Goal: Task Accomplishment & Management: Manage account settings

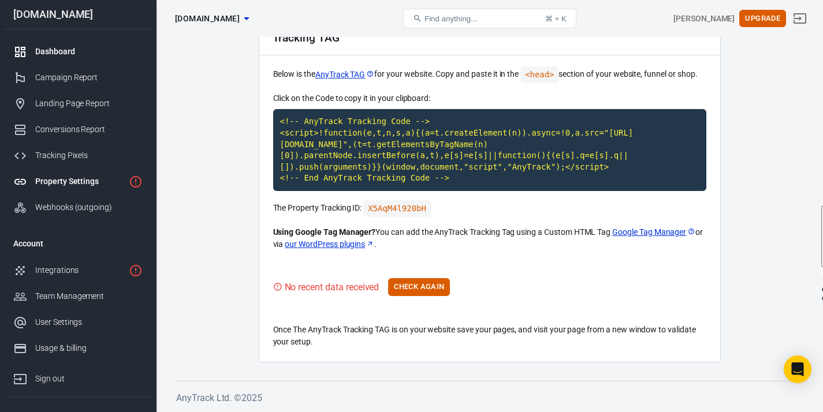
click at [103, 60] on link "Dashboard" at bounding box center [78, 52] width 148 height 26
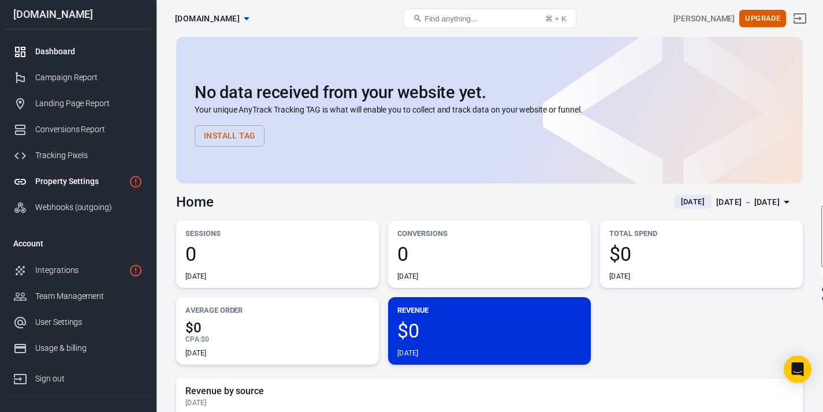
click at [76, 191] on link "Property Settings" at bounding box center [78, 182] width 148 height 26
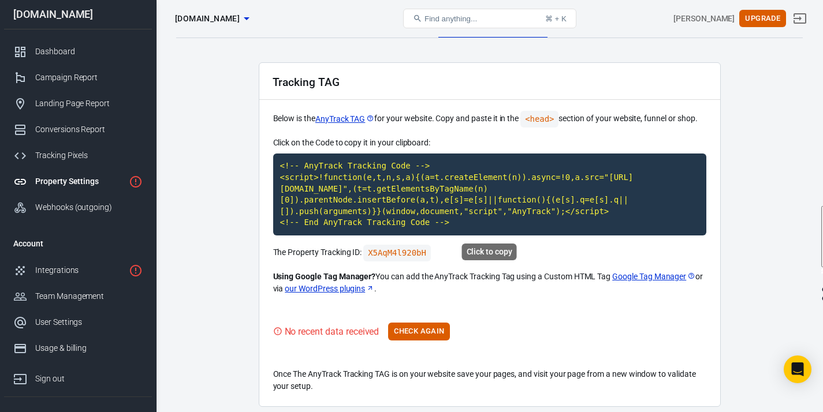
scroll to position [64, 0]
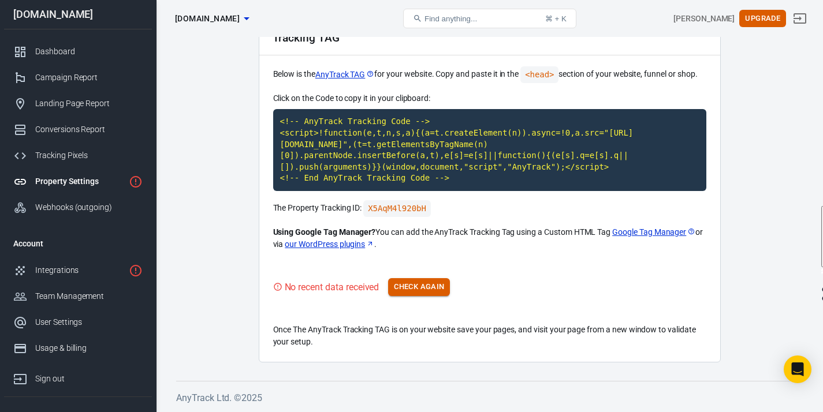
click at [434, 279] on button "Check Again" at bounding box center [419, 287] width 62 height 18
click at [86, 269] on div "Integrations" at bounding box center [79, 270] width 89 height 12
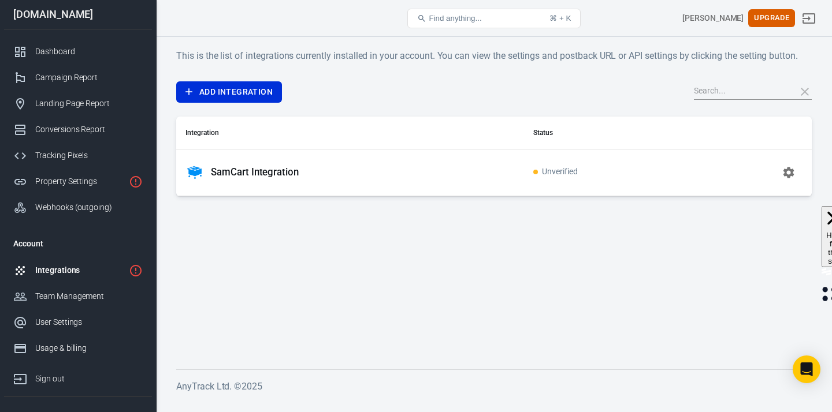
click at [397, 173] on div "SamCart Integration" at bounding box center [349, 172] width 329 height 18
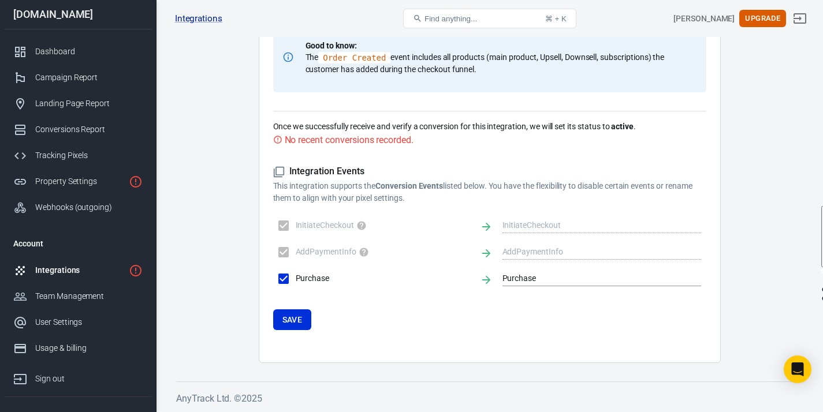
scroll to position [695, 0]
click at [300, 326] on button "Save" at bounding box center [292, 319] width 39 height 21
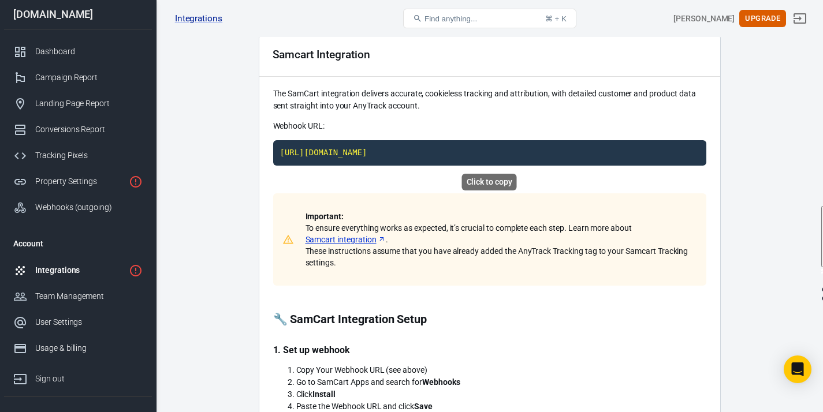
scroll to position [0, 0]
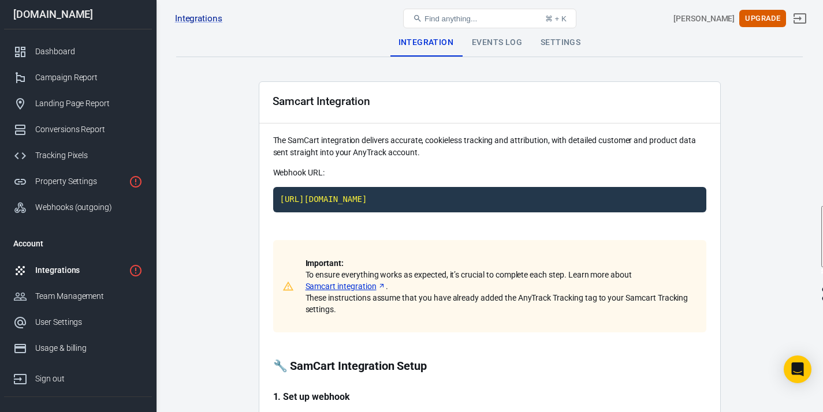
click at [496, 41] on div "Events Log" at bounding box center [497, 43] width 69 height 28
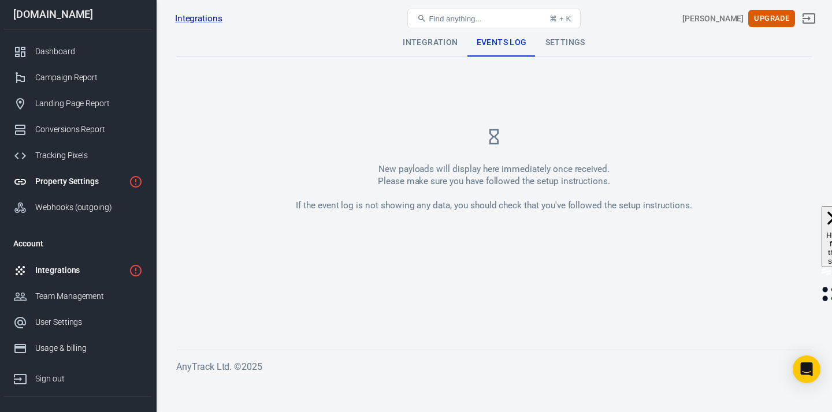
click at [79, 182] on div "Property Settings" at bounding box center [79, 182] width 89 height 12
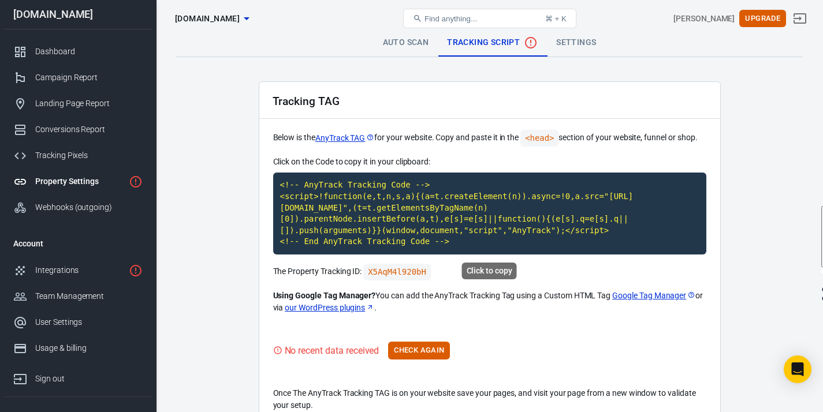
click at [408, 213] on code "<!-- AnyTrack Tracking Code --> <script>!function(e,t,n,s,a){(a=t.createElement…" at bounding box center [489, 214] width 433 height 82
click at [410, 344] on button "Check Again" at bounding box center [419, 351] width 62 height 18
click at [589, 37] on link "Settings" at bounding box center [576, 43] width 58 height 28
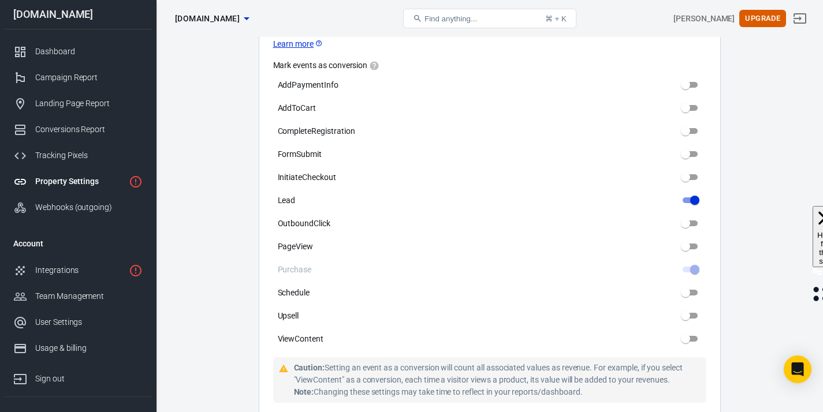
scroll to position [537, 0]
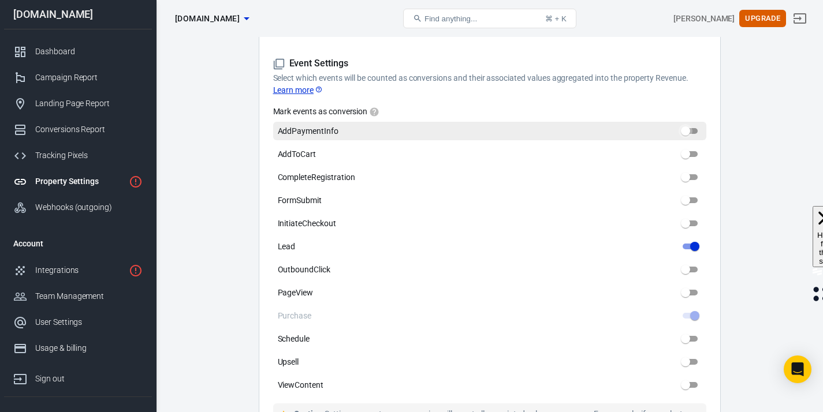
click at [689, 128] on input "AddPaymentInfo" at bounding box center [686, 131] width 42 height 14
checkbox input "true"
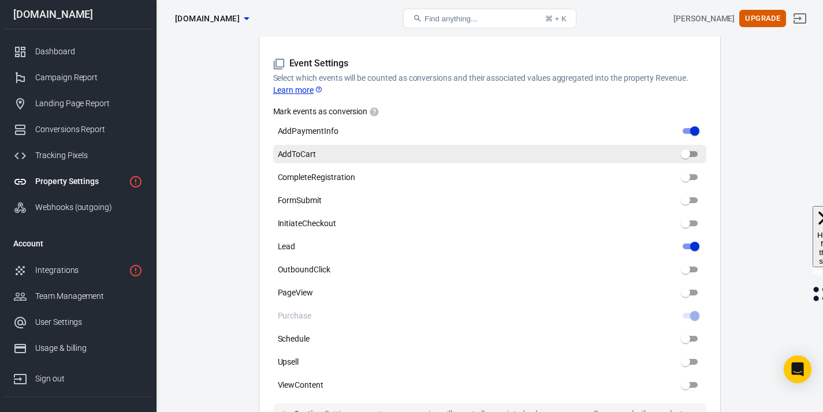
click at [687, 150] on input "AddToCart" at bounding box center [686, 154] width 42 height 14
checkbox input "true"
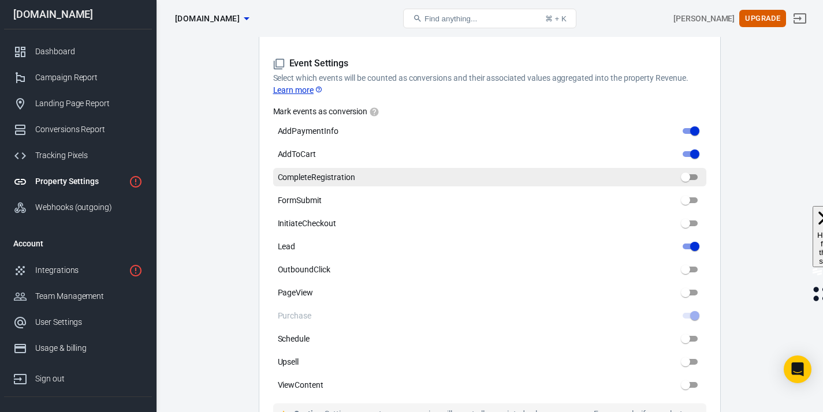
click at [691, 170] on input "CompleteRegistration" at bounding box center [686, 177] width 42 height 14
checkbox input "true"
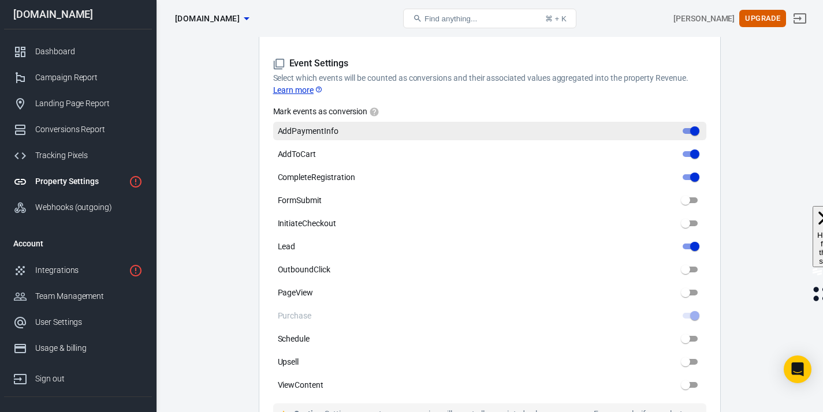
click at [694, 124] on input "AddPaymentInfo" at bounding box center [695, 131] width 42 height 14
checkbox input "false"
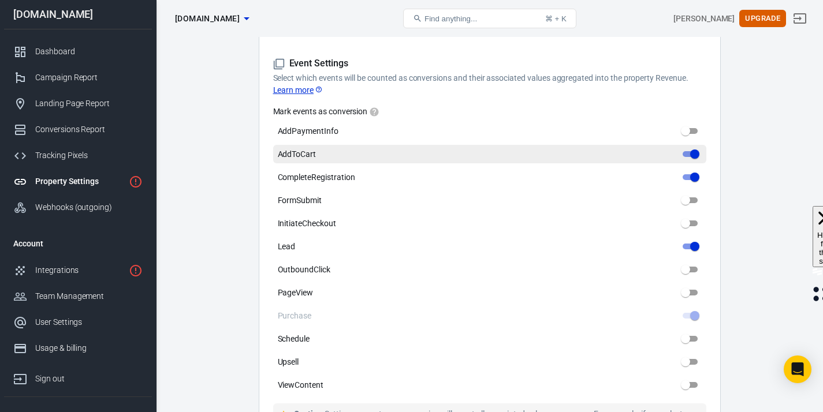
click at [696, 147] on input "AddToCart" at bounding box center [695, 154] width 42 height 14
checkbox input "false"
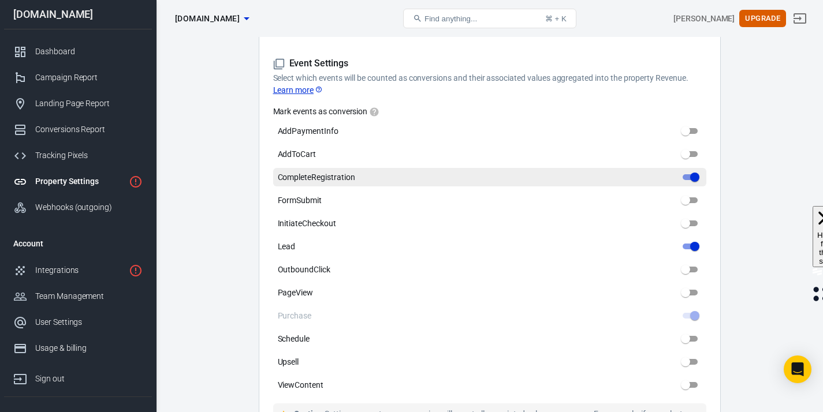
click at [692, 170] on input "CompleteRegistration" at bounding box center [695, 177] width 42 height 14
checkbox input "false"
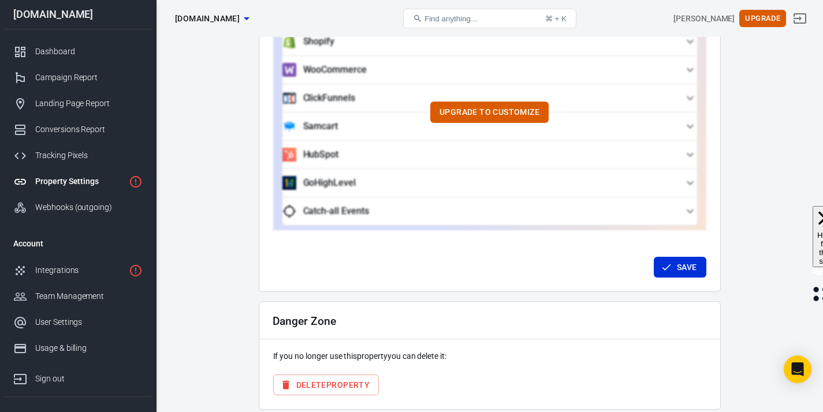
scroll to position [1132, 0]
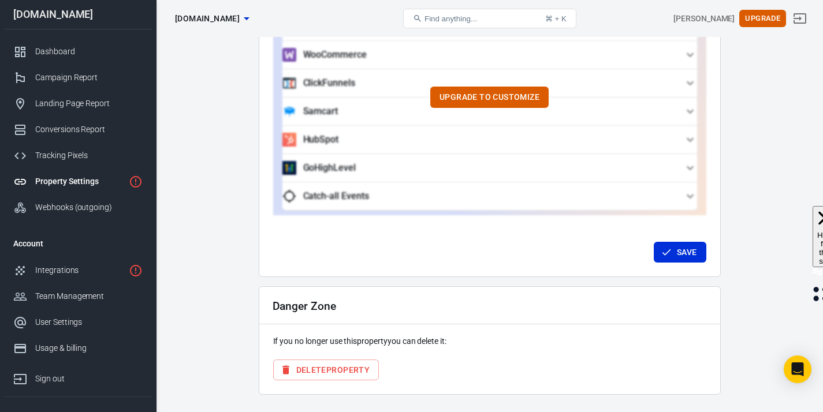
click at [90, 254] on li "Account" at bounding box center [78, 244] width 148 height 28
click at [94, 265] on div "Integrations" at bounding box center [79, 270] width 89 height 12
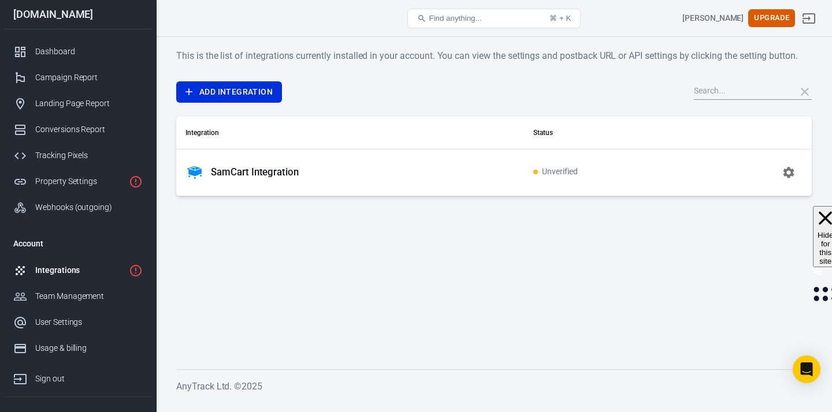
click at [632, 163] on td "Unverified" at bounding box center [607, 172] width 166 height 47
click at [788, 172] on icon "button" at bounding box center [788, 173] width 14 height 14
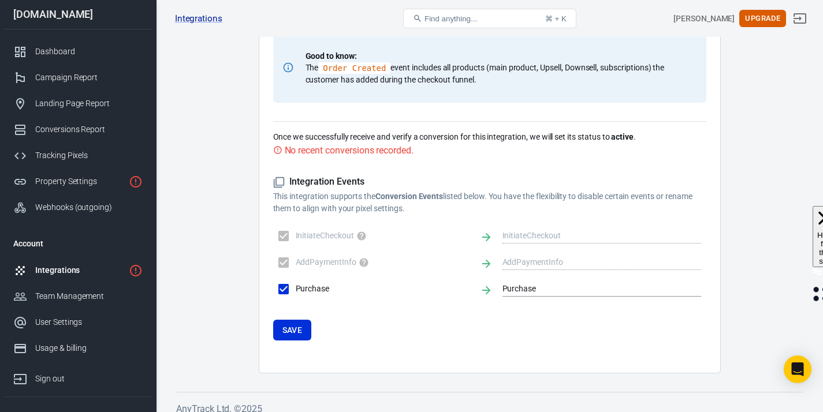
scroll to position [695, 0]
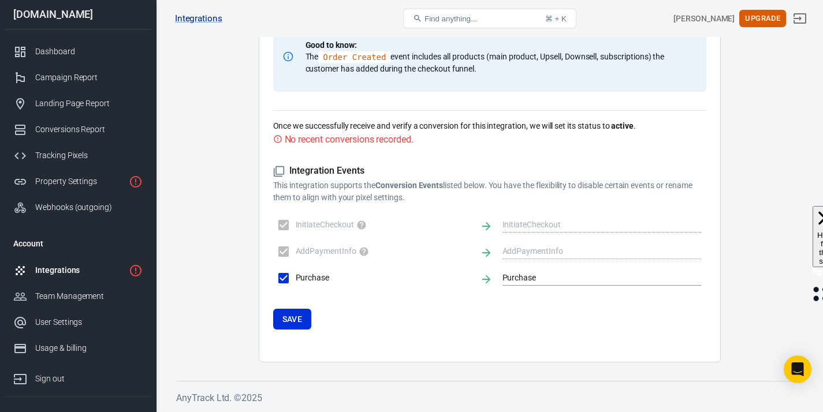
click at [390, 144] on div "No recent conversions recorded." at bounding box center [349, 139] width 129 height 14
click at [295, 319] on button "Save" at bounding box center [292, 319] width 39 height 21
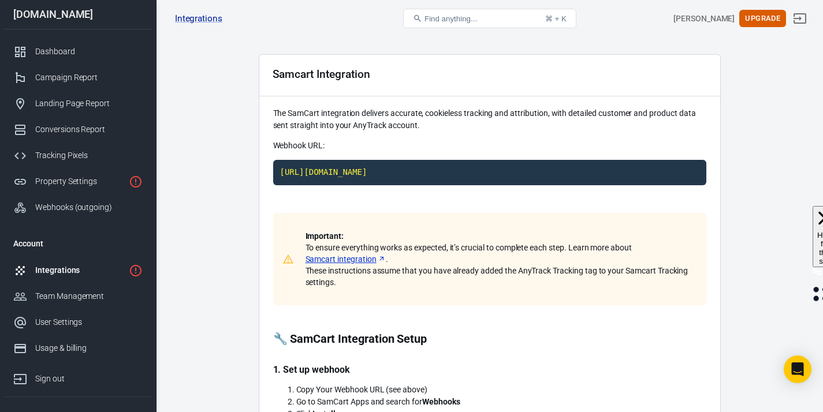
scroll to position [0, 0]
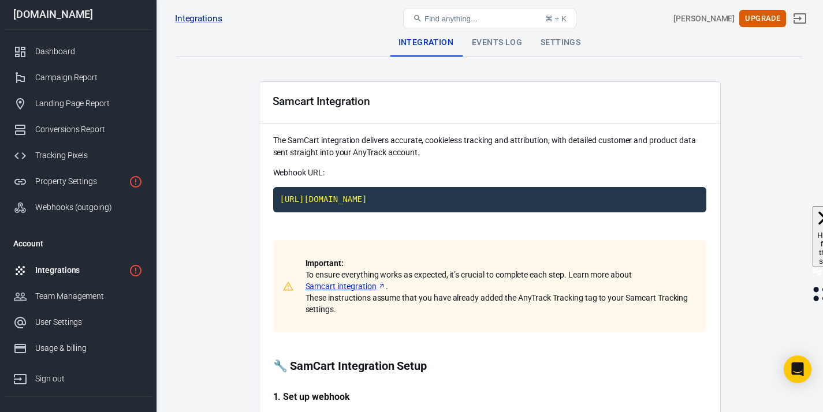
click at [490, 55] on div "Events Log" at bounding box center [497, 43] width 69 height 28
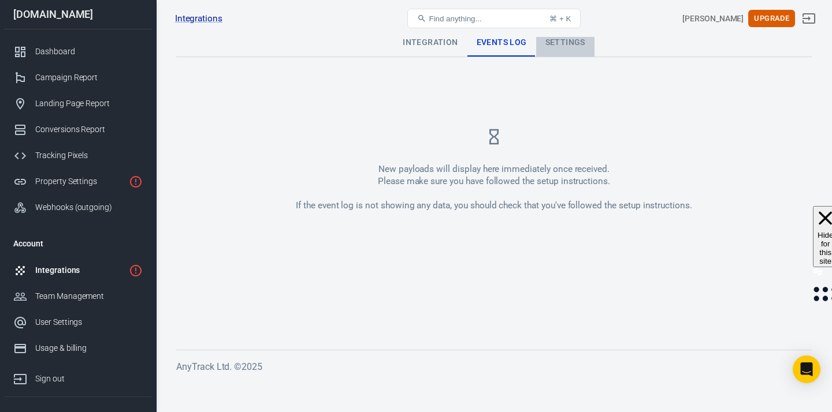
click at [565, 39] on div "Settings" at bounding box center [565, 43] width 58 height 28
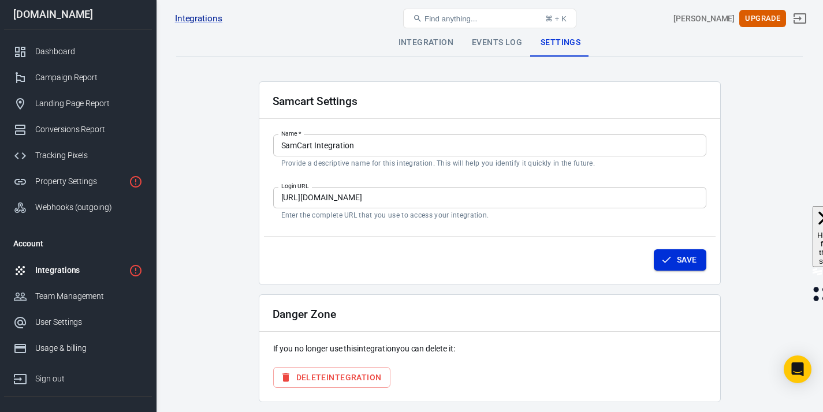
click at [677, 270] on button "Save" at bounding box center [680, 259] width 53 height 21
click at [446, 49] on div "Integration" at bounding box center [425, 43] width 73 height 28
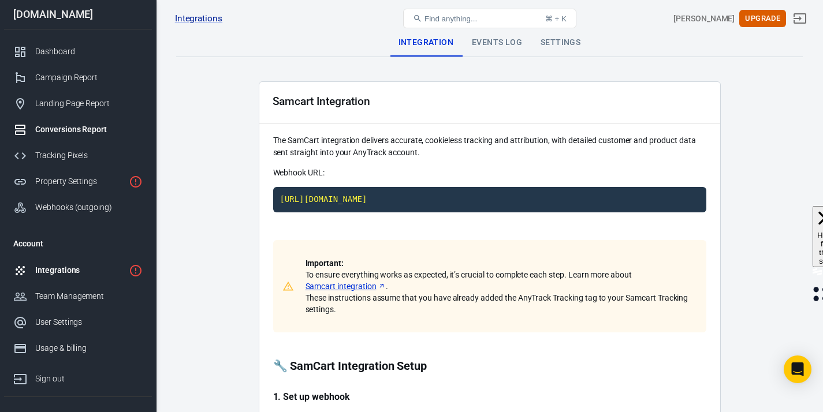
click at [107, 121] on link "Conversions Report" at bounding box center [78, 130] width 148 height 26
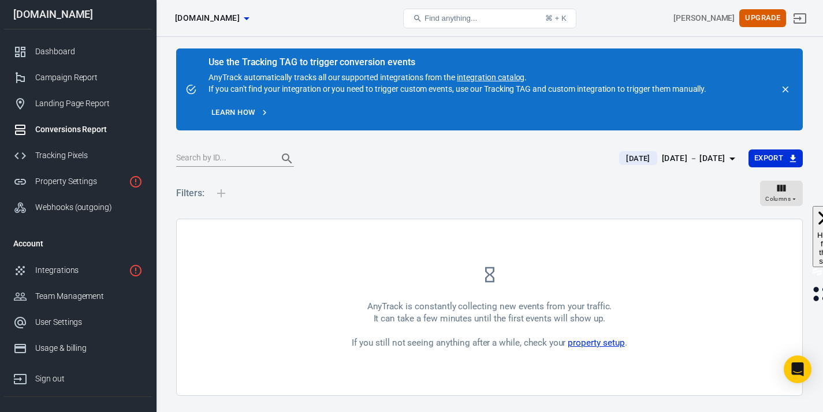
click at [598, 338] on link "property setup" at bounding box center [596, 343] width 57 height 10
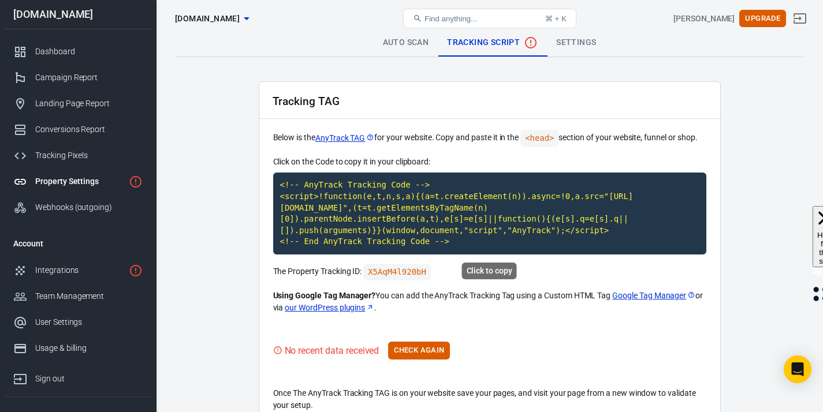
click at [437, 224] on code "<!-- AnyTrack Tracking Code --> <script>!function(e,t,n,s,a){(a=t.createElement…" at bounding box center [489, 214] width 433 height 82
click at [438, 353] on button "Check Again" at bounding box center [419, 351] width 62 height 18
click at [401, 38] on link "Auto Scan" at bounding box center [406, 43] width 65 height 28
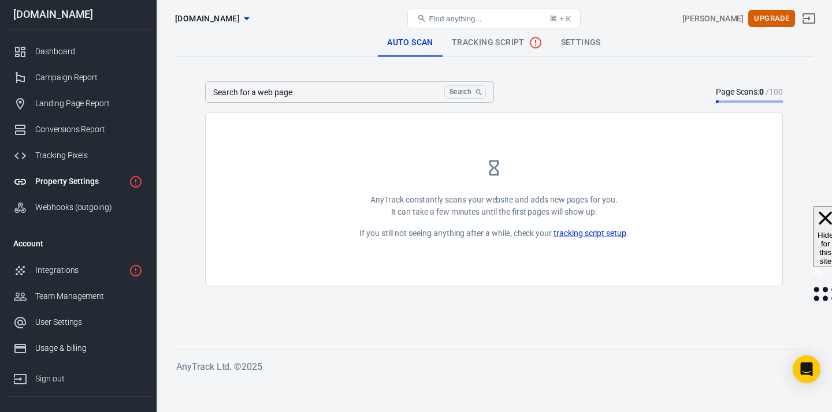
click at [486, 37] on span "Tracking Script" at bounding box center [497, 43] width 91 height 14
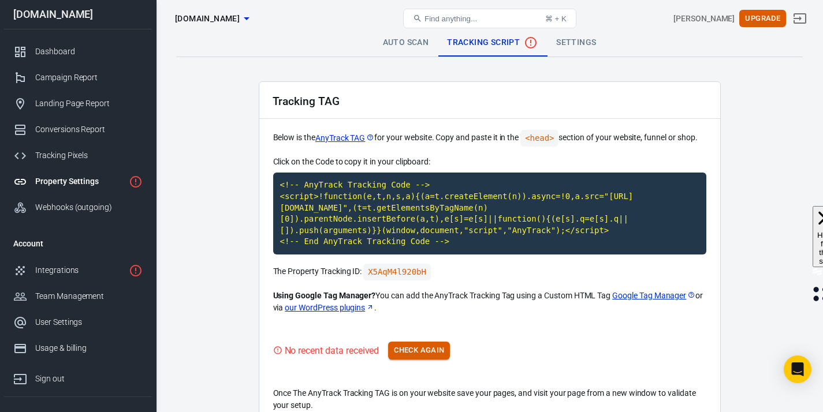
click at [429, 352] on button "Check Again" at bounding box center [419, 351] width 62 height 18
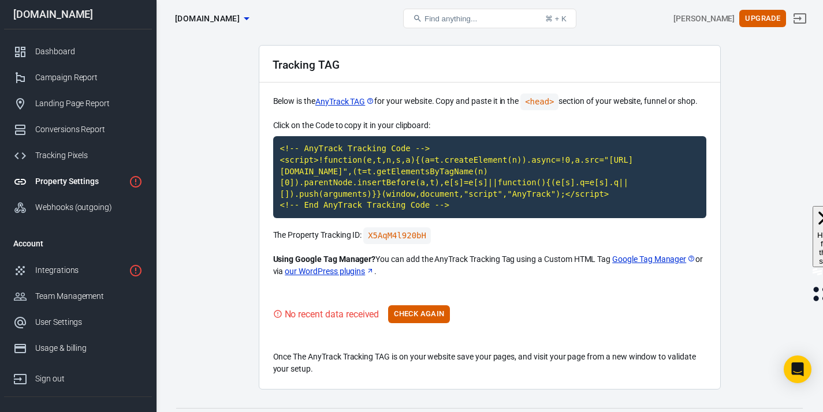
scroll to position [58, 0]
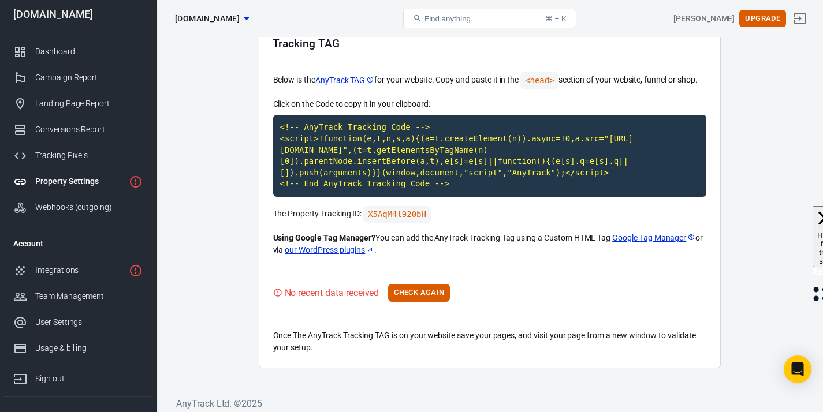
click at [59, 182] on div "Property Settings" at bounding box center [79, 182] width 89 height 12
click at [82, 205] on div "Webhooks (outgoing)" at bounding box center [88, 208] width 107 height 12
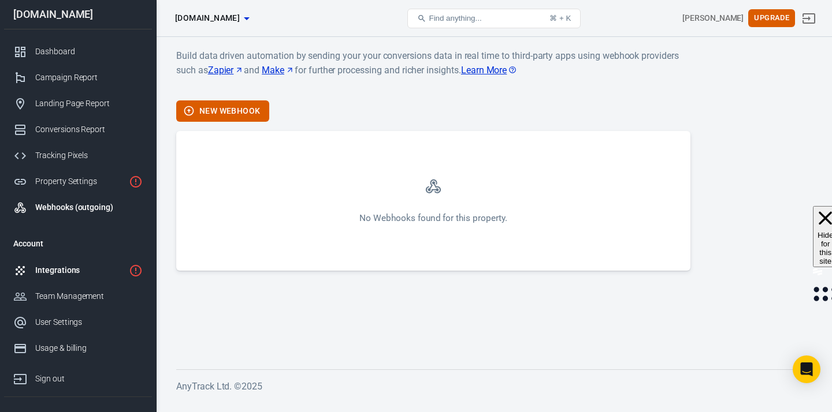
click at [81, 273] on div "Integrations" at bounding box center [79, 270] width 89 height 12
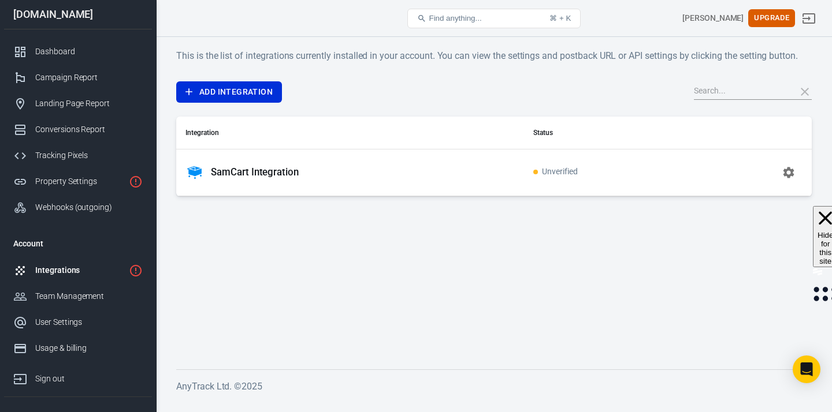
click at [586, 173] on td "Unverified" at bounding box center [607, 172] width 166 height 47
click at [569, 175] on span "Unverified" at bounding box center [555, 172] width 44 height 10
click at [793, 176] on icon "button" at bounding box center [788, 173] width 14 height 14
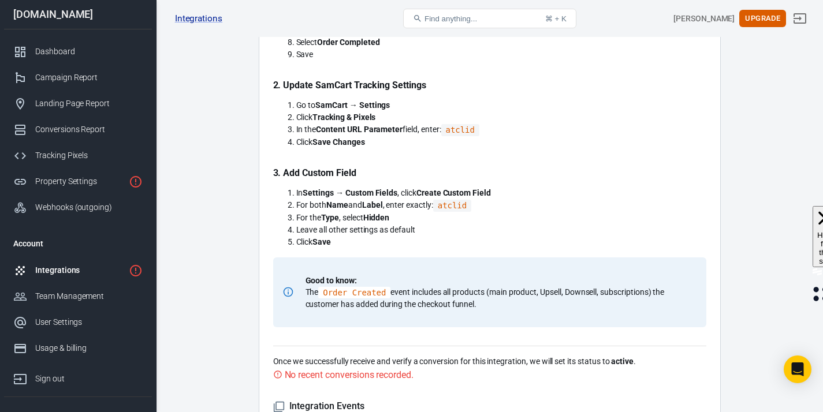
scroll to position [680, 0]
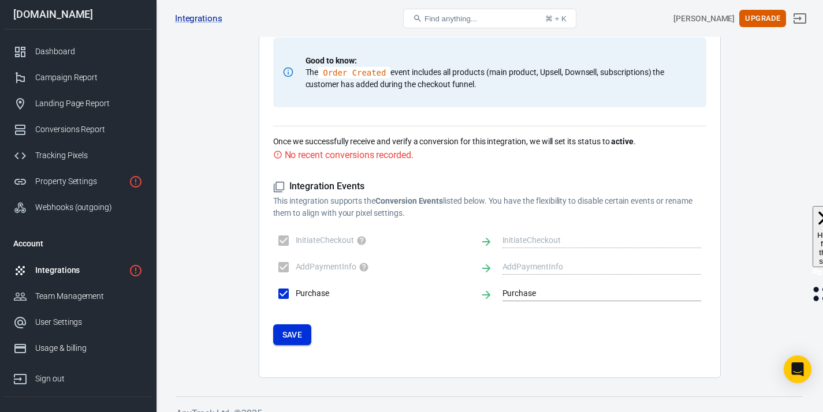
click at [290, 341] on button "Save" at bounding box center [292, 335] width 39 height 21
click at [802, 375] on icon "Open Intercom Messenger" at bounding box center [797, 369] width 13 height 15
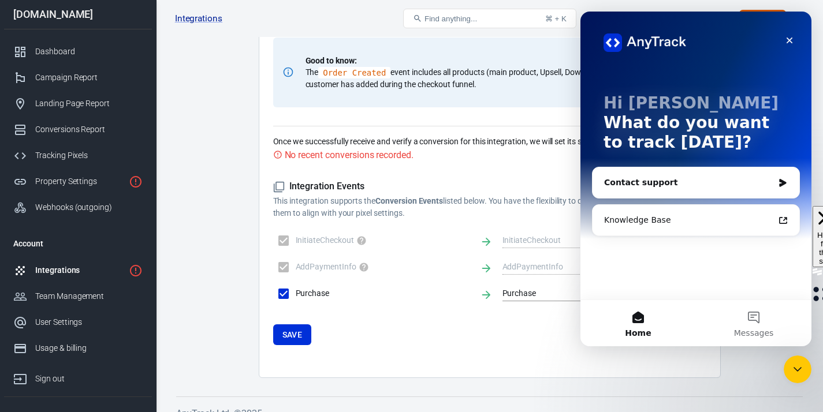
scroll to position [0, 0]
click at [706, 185] on div "Contact support" at bounding box center [688, 183] width 169 height 12
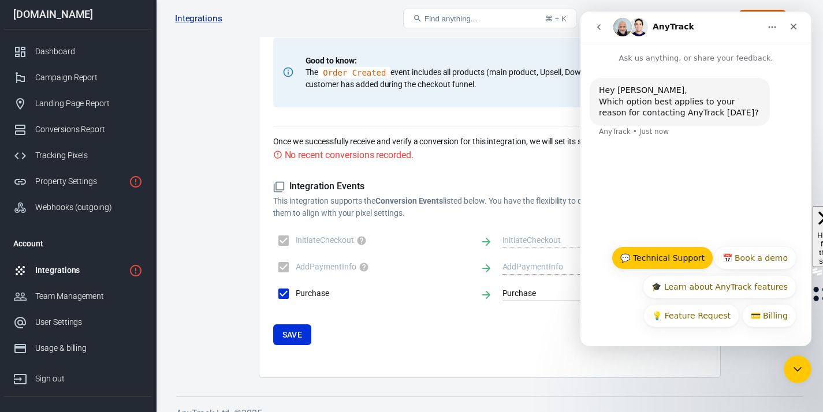
click at [694, 266] on button "💬 Technical Support" at bounding box center [663, 258] width 102 height 23
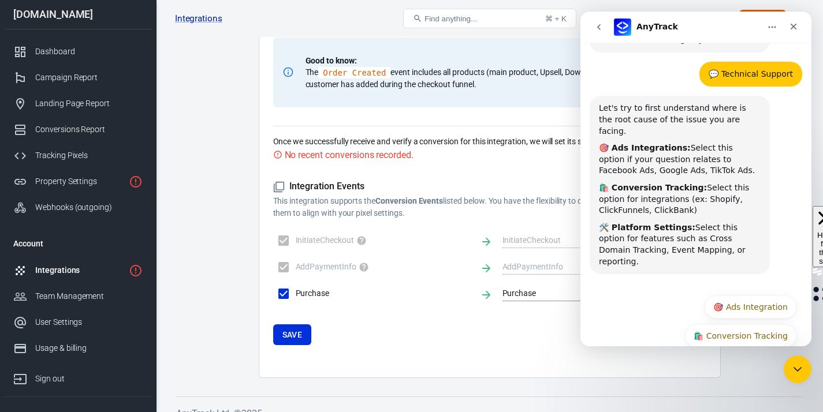
scroll to position [100, 0]
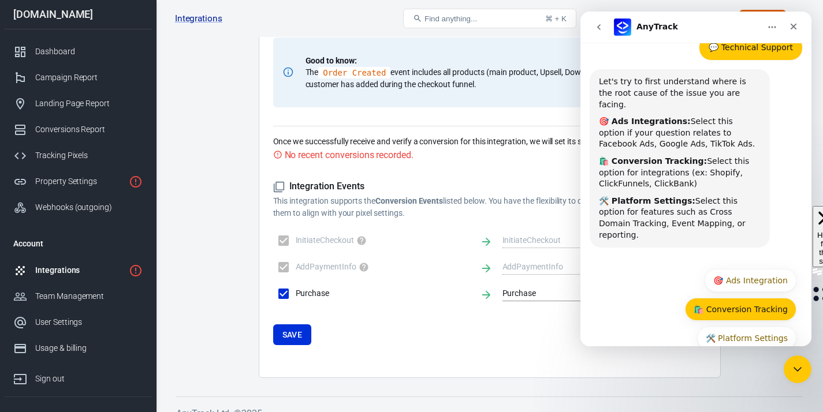
click at [722, 298] on button "🛍️ Conversion Tracking" at bounding box center [740, 309] width 111 height 23
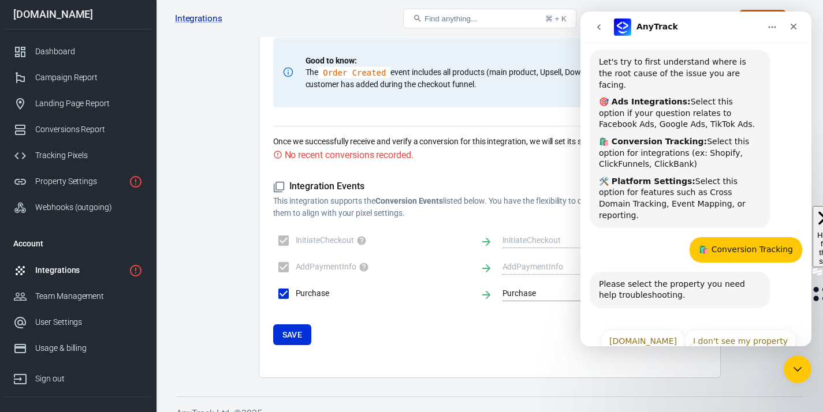
scroll to position [123, 0]
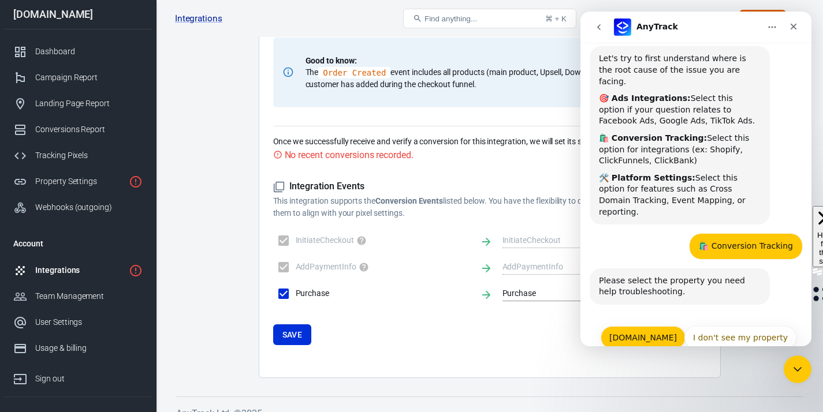
click at [655, 326] on button "[DOMAIN_NAME]" at bounding box center [643, 337] width 85 height 23
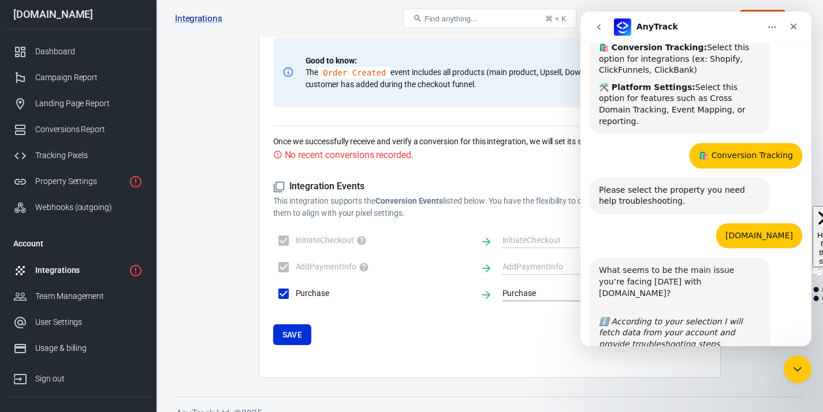
scroll to position [282, 0]
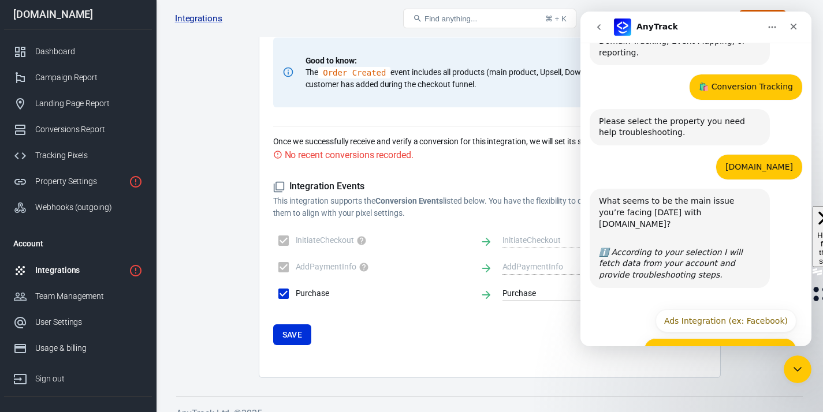
click at [709, 338] on button "Conversion Tracking (ex: Shopify)" at bounding box center [720, 349] width 153 height 23
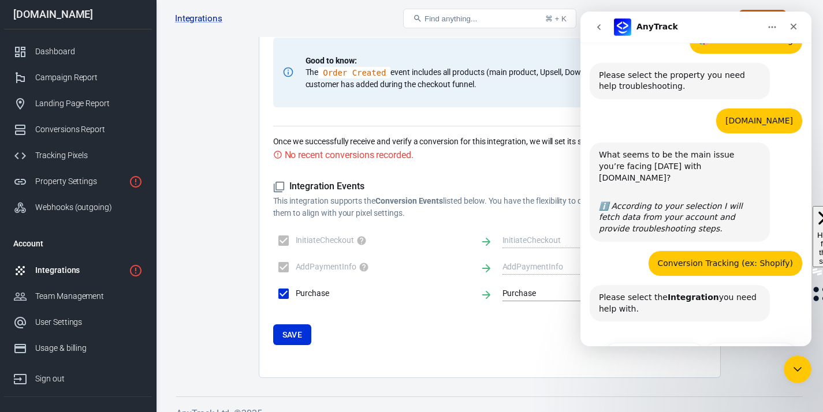
scroll to position [334, 0]
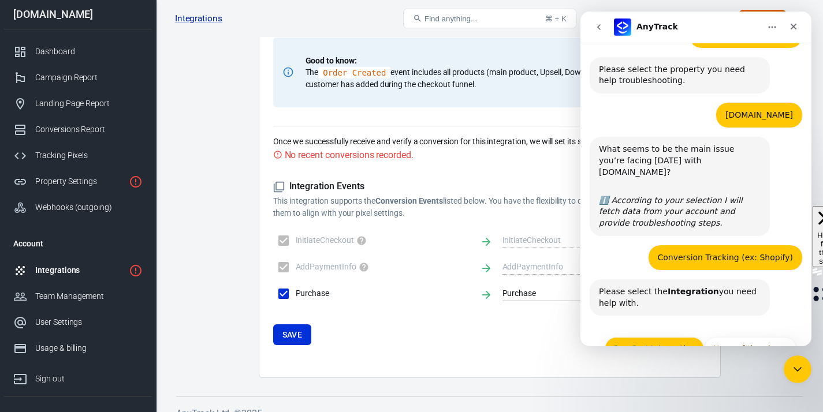
click at [650, 337] on button "SamCart Integration" at bounding box center [654, 348] width 99 height 23
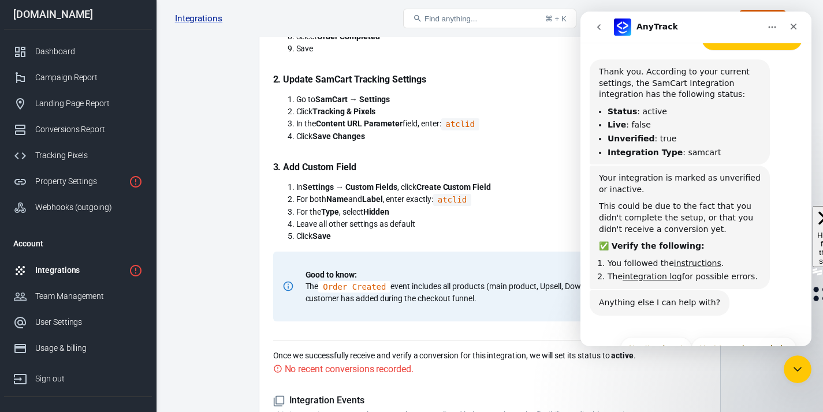
scroll to position [0, 0]
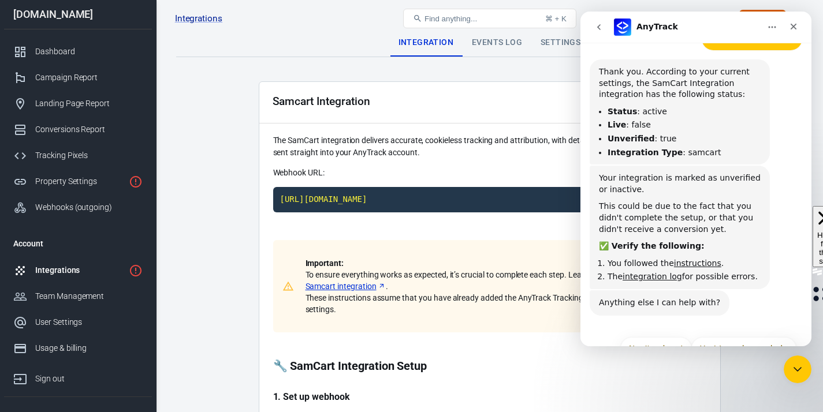
click at [511, 45] on div "Events Log" at bounding box center [497, 43] width 69 height 28
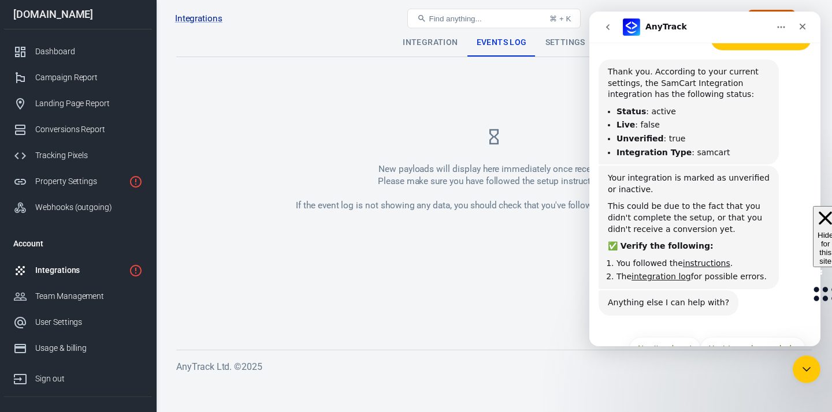
click at [511, 45] on div "Events Log" at bounding box center [501, 43] width 69 height 28
click at [450, 54] on div "Integration" at bounding box center [429, 43] width 73 height 28
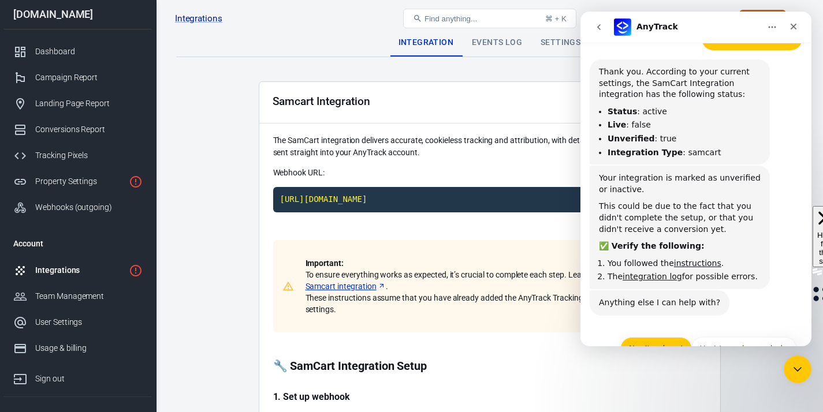
click at [636, 337] on button "No. I'm done!" at bounding box center [656, 348] width 72 height 23
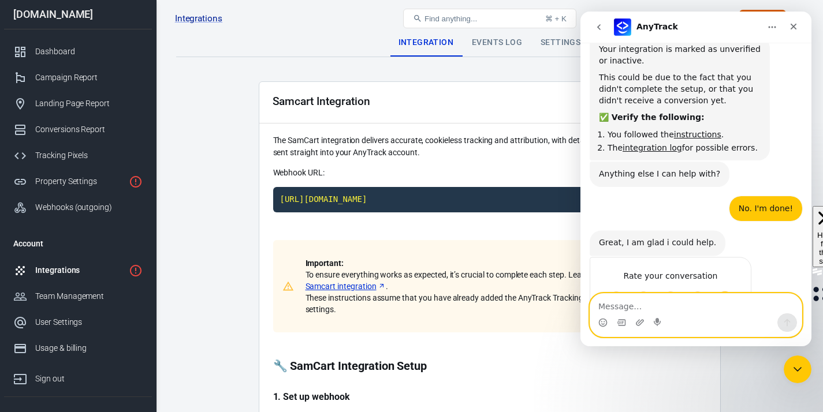
scroll to position [773, 0]
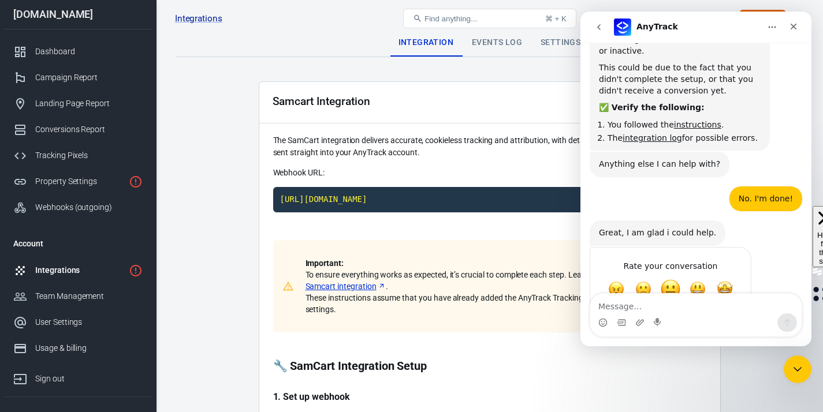
click at [675, 279] on span "OK" at bounding box center [670, 289] width 21 height 21
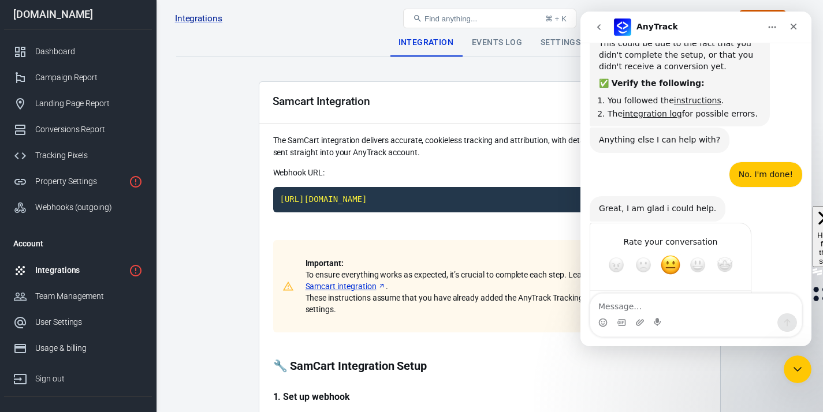
scroll to position [804, 0]
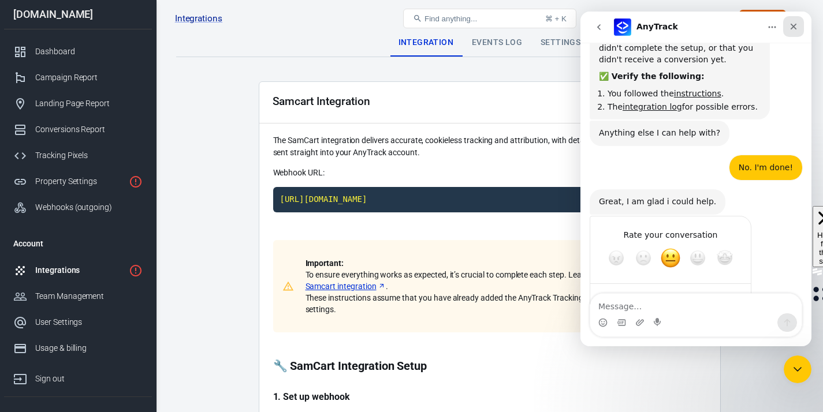
click at [789, 28] on icon "Close" at bounding box center [793, 26] width 9 height 9
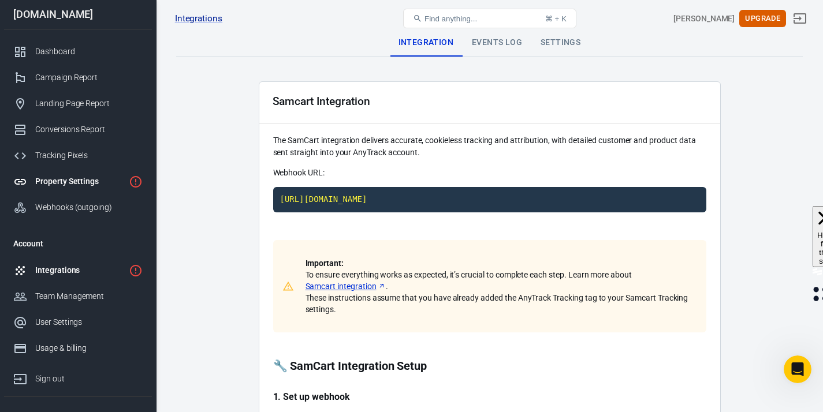
click at [111, 179] on div "Property Settings" at bounding box center [79, 182] width 89 height 12
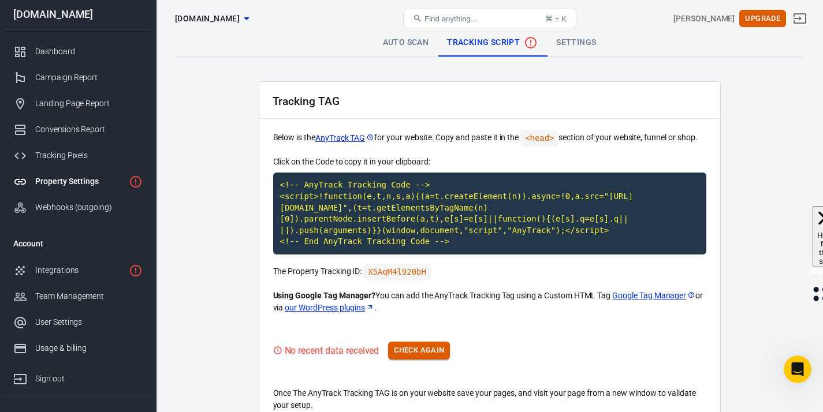
click at [434, 355] on button "Check Again" at bounding box center [419, 351] width 62 height 18
click at [434, 355] on div "No recent data received Check Again" at bounding box center [489, 351] width 433 height 18
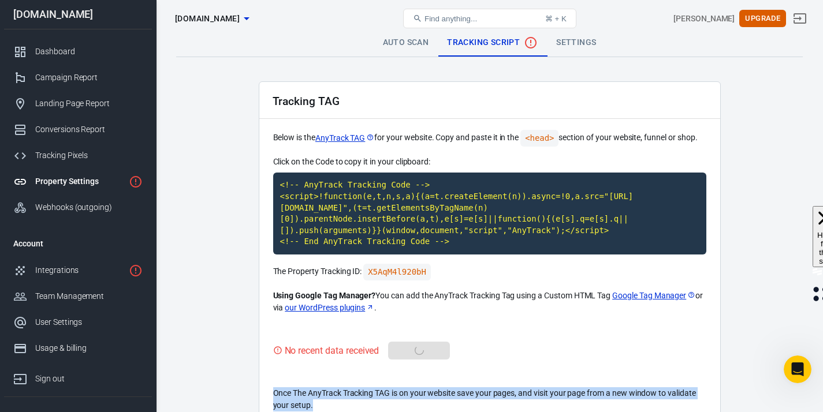
click at [434, 355] on div "No recent data received Check Again" at bounding box center [489, 351] width 433 height 18
click at [434, 355] on button "Check Again" at bounding box center [419, 351] width 62 height 18
click at [434, 355] on div "No recent data received Check Again" at bounding box center [489, 351] width 433 height 18
click at [434, 355] on button "Check Again" at bounding box center [419, 351] width 62 height 18
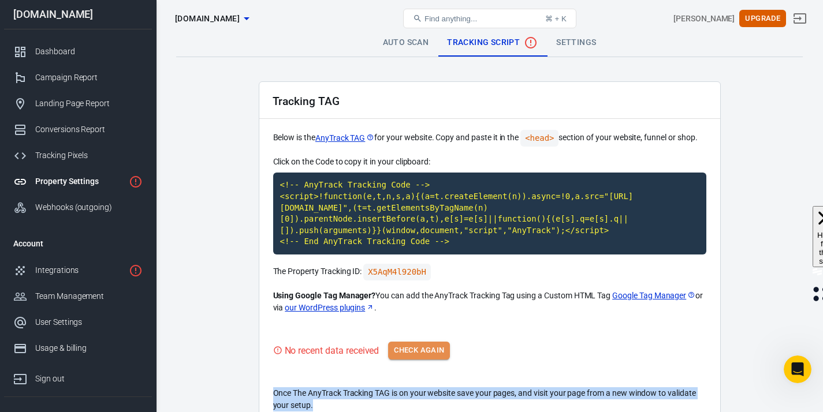
click at [434, 355] on div "No recent data received Check Again" at bounding box center [489, 351] width 433 height 18
click at [434, 355] on button "Check Again" at bounding box center [419, 351] width 62 height 18
click at [434, 355] on div "No recent data received Check Again" at bounding box center [489, 351] width 433 height 18
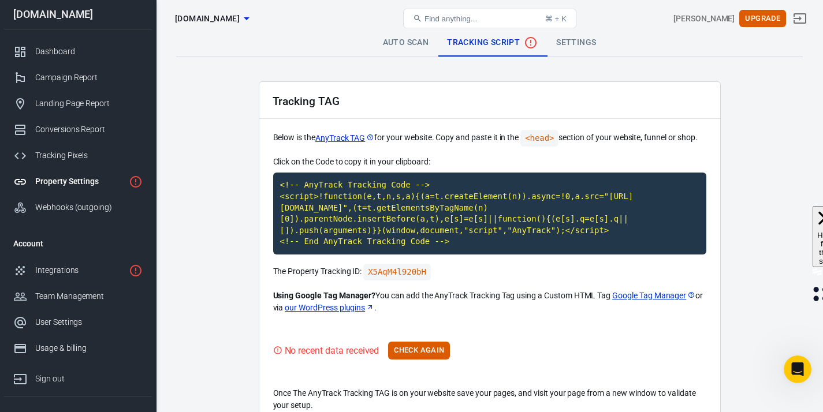
click at [411, 106] on div "Tracking TAG" at bounding box center [489, 100] width 461 height 37
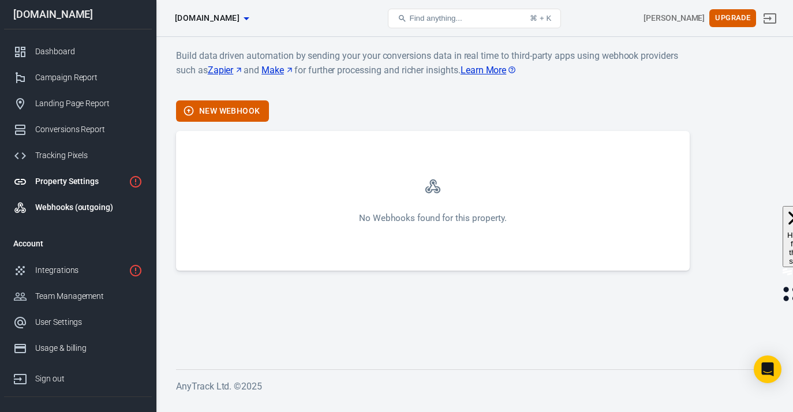
click at [96, 178] on div "Property Settings" at bounding box center [79, 182] width 89 height 12
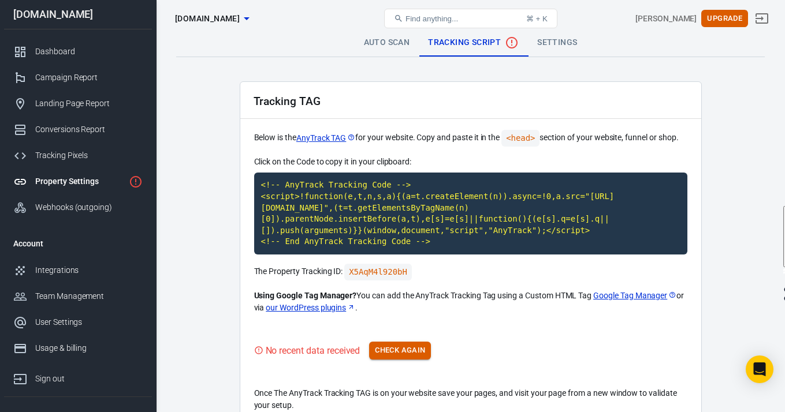
click at [401, 354] on button "Check Again" at bounding box center [400, 351] width 62 height 18
click at [101, 274] on div "Integrations" at bounding box center [88, 270] width 107 height 12
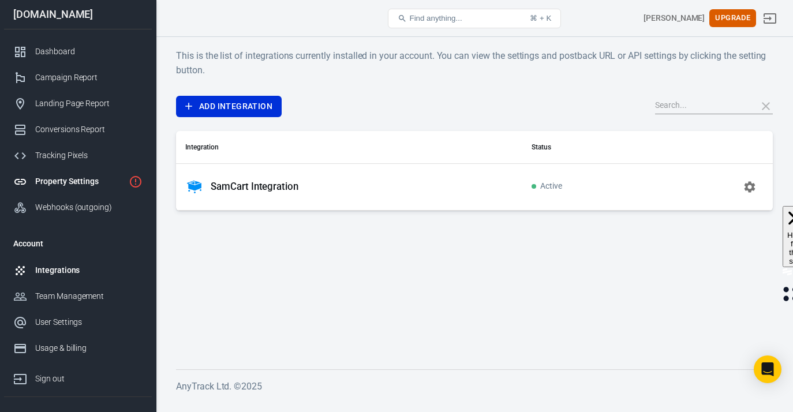
click at [56, 173] on link "Property Settings" at bounding box center [78, 182] width 148 height 26
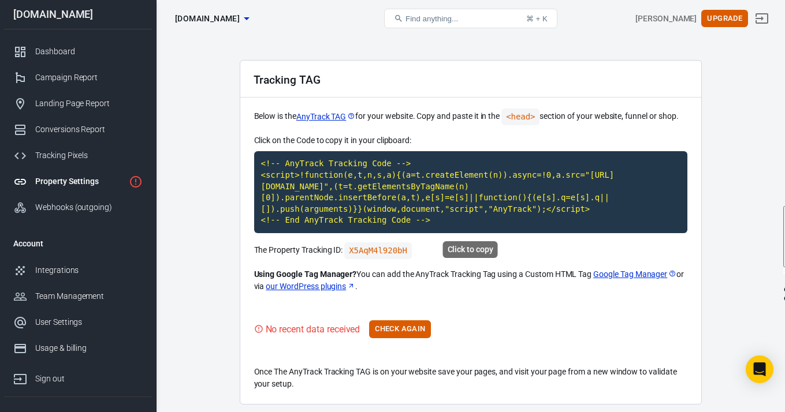
scroll to position [64, 0]
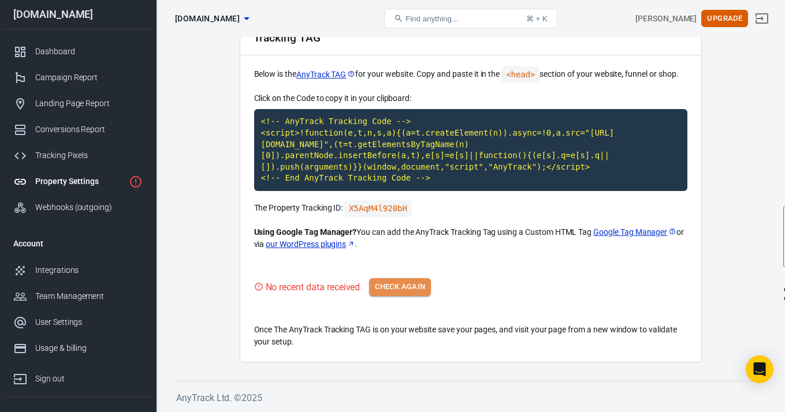
click at [394, 288] on button "Check Again" at bounding box center [400, 287] width 62 height 18
click at [394, 288] on div "No recent data received Check Again" at bounding box center [470, 287] width 433 height 18
click at [394, 288] on button "Check Again" at bounding box center [400, 287] width 62 height 18
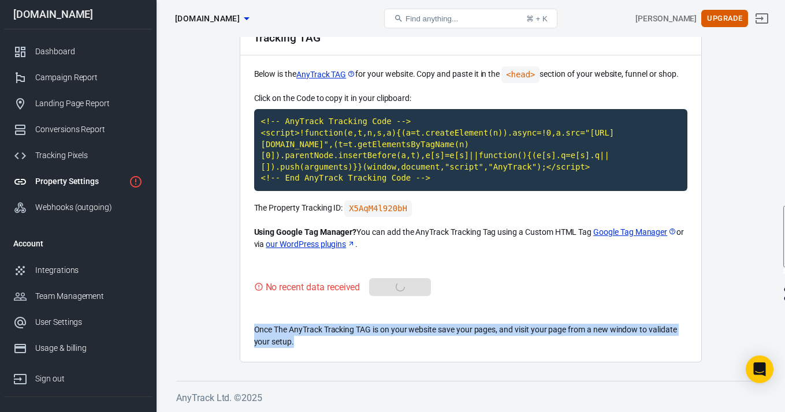
click at [394, 288] on div "No recent data received Check Again" at bounding box center [470, 287] width 433 height 18
click at [394, 288] on button "Check Again" at bounding box center [400, 287] width 62 height 18
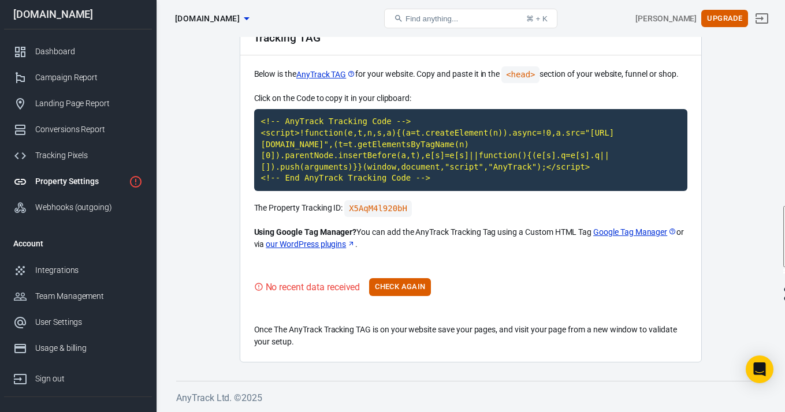
click at [589, 285] on div "No recent data received Check Again" at bounding box center [470, 287] width 433 height 18
click at [78, 182] on div "Property Settings" at bounding box center [79, 182] width 89 height 12
click at [69, 207] on div "Webhooks (outgoing)" at bounding box center [88, 208] width 107 height 12
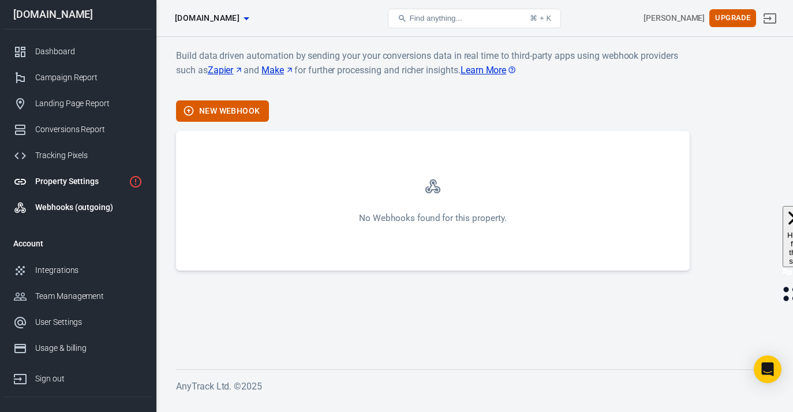
click at [76, 186] on div "Property Settings" at bounding box center [79, 182] width 89 height 12
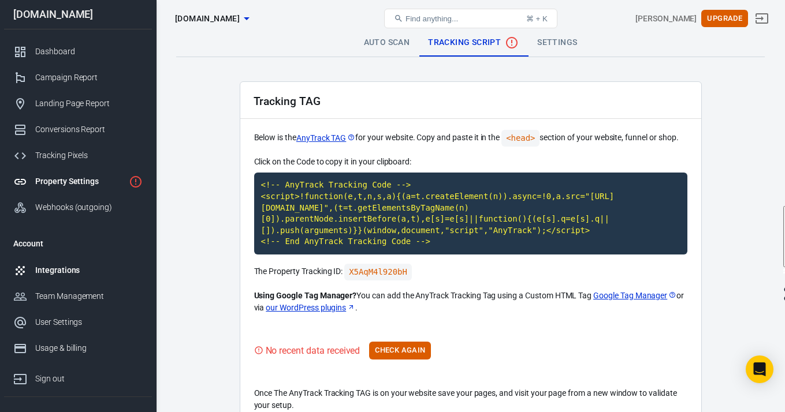
click at [87, 274] on div "Integrations" at bounding box center [88, 270] width 107 height 12
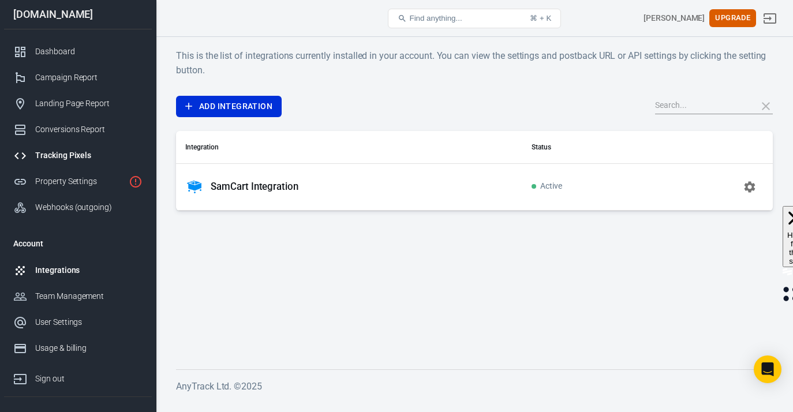
click at [73, 151] on div "Tracking Pixels" at bounding box center [88, 156] width 107 height 12
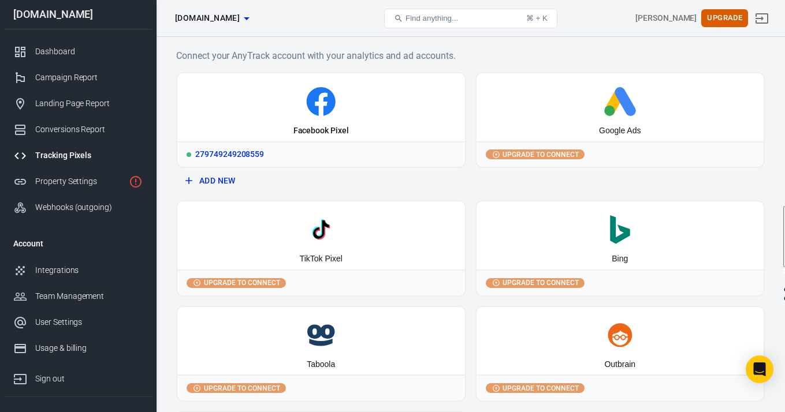
click at [378, 103] on icon at bounding box center [321, 101] width 278 height 29
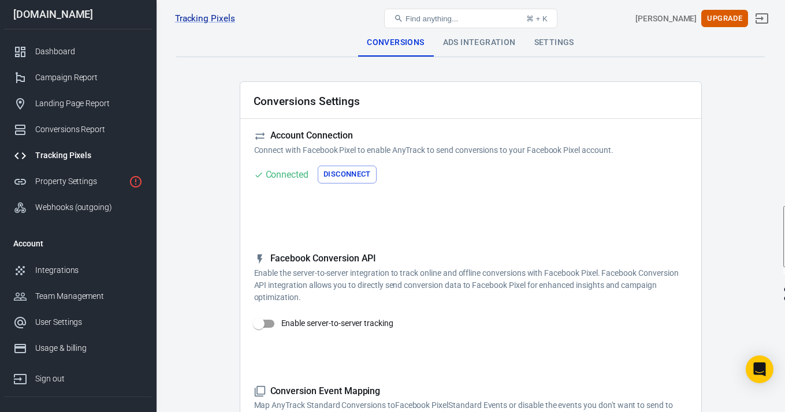
click at [503, 42] on div "Ads Integration" at bounding box center [479, 43] width 91 height 28
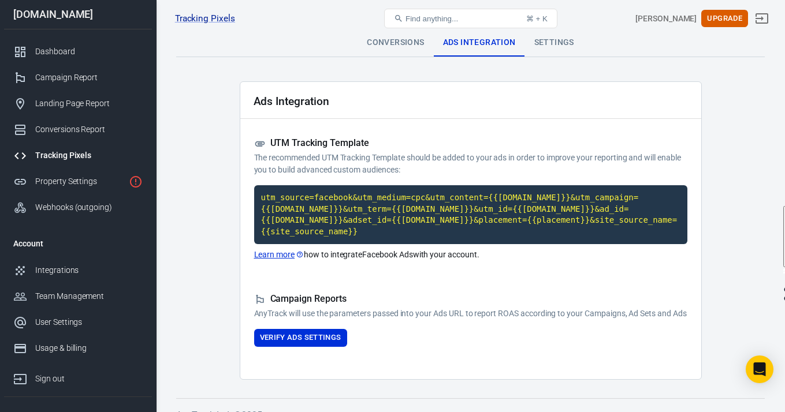
click at [556, 42] on div "Settings" at bounding box center [554, 43] width 58 height 28
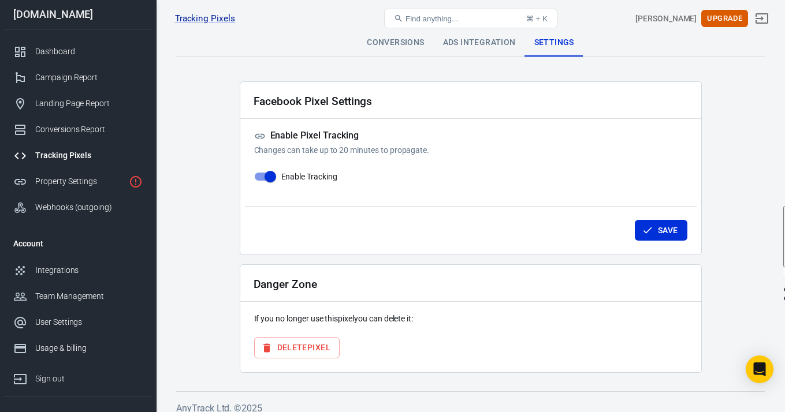
click at [393, 44] on div "Conversions" at bounding box center [395, 43] width 76 height 28
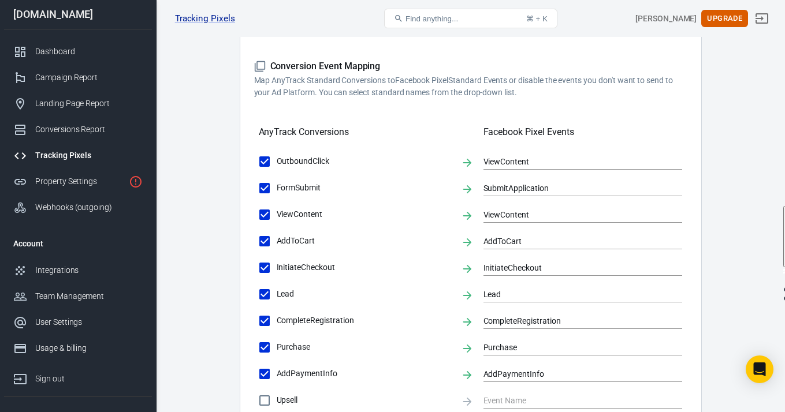
scroll to position [404, 0]
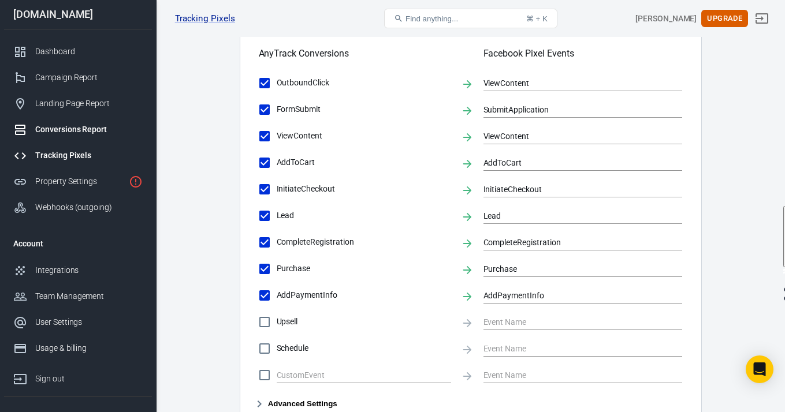
click at [83, 136] on link "Conversions Report" at bounding box center [78, 130] width 148 height 26
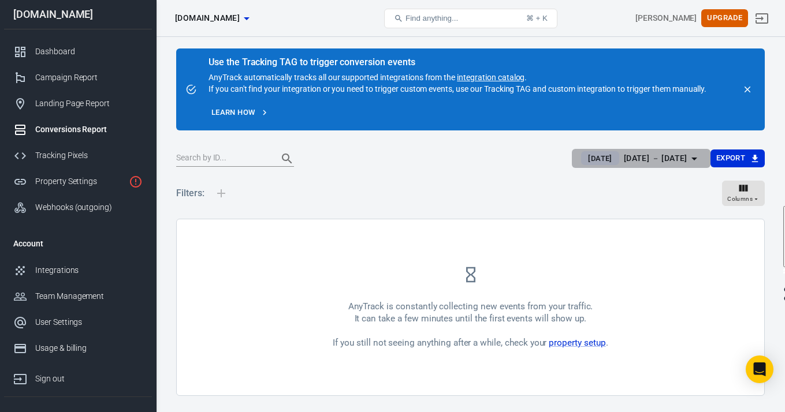
click at [586, 155] on span "[DATE]" at bounding box center [599, 159] width 33 height 12
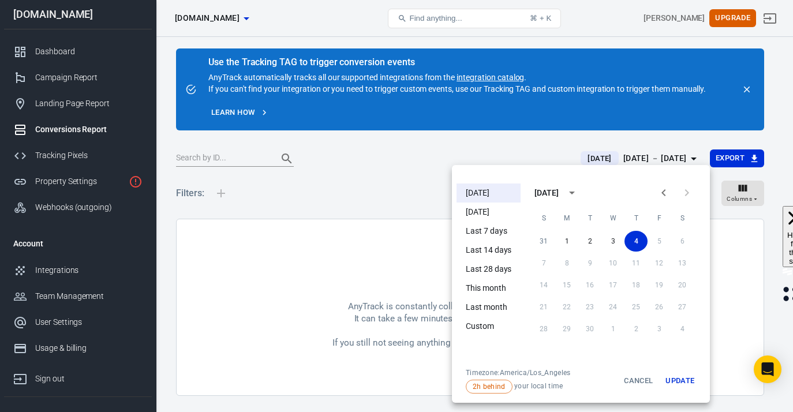
click at [586, 155] on div at bounding box center [396, 206] width 793 height 412
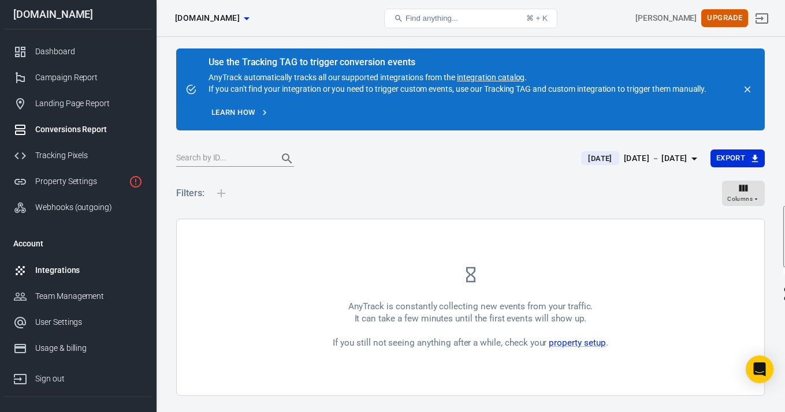
click at [65, 267] on div "Integrations" at bounding box center [88, 270] width 107 height 12
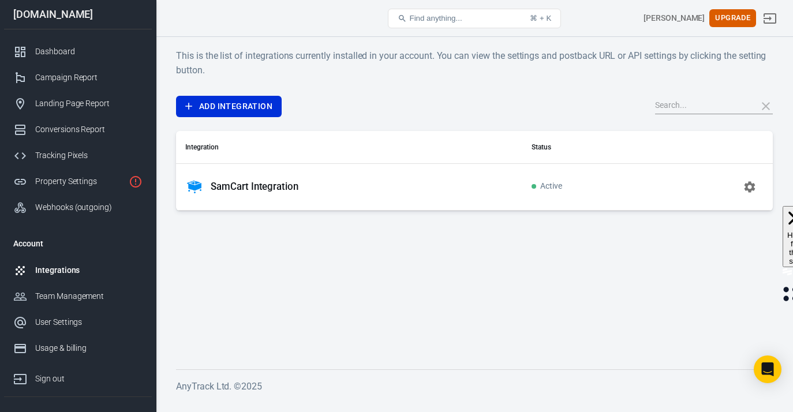
click at [258, 188] on p "SamCart Integration" at bounding box center [255, 187] width 88 height 12
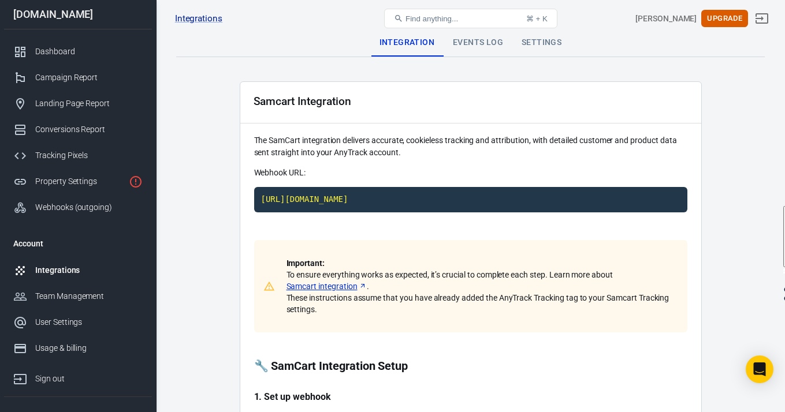
click at [478, 42] on div "Events Log" at bounding box center [478, 43] width 69 height 28
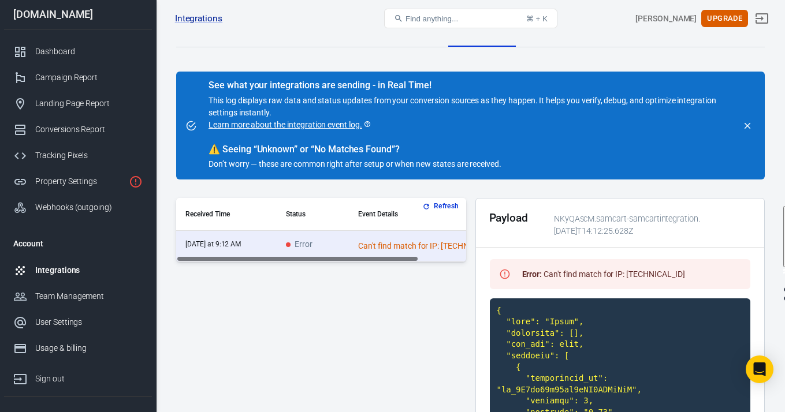
scroll to position [29, 0]
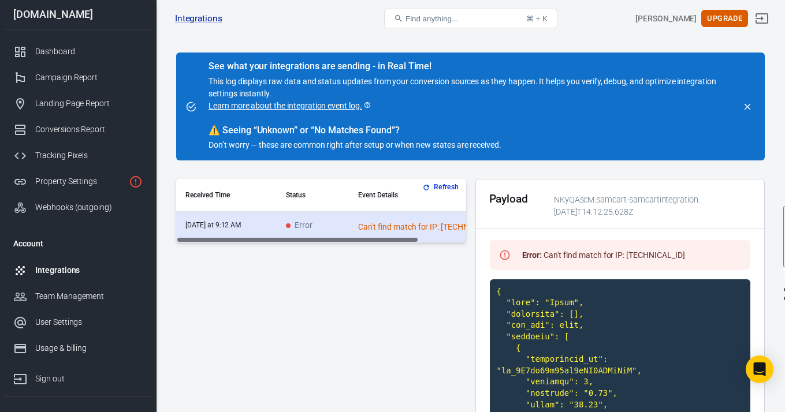
drag, startPoint x: 389, startPoint y: 235, endPoint x: 450, endPoint y: 236, distance: 61.8
click at [450, 236] on td "Can't find match for IP: 181.199.54.2" at bounding box center [436, 227] width 174 height 31
click at [409, 240] on div "Received Time Status Event Details today at 9:12 AM Error Can't find match for …" at bounding box center [321, 211] width 290 height 64
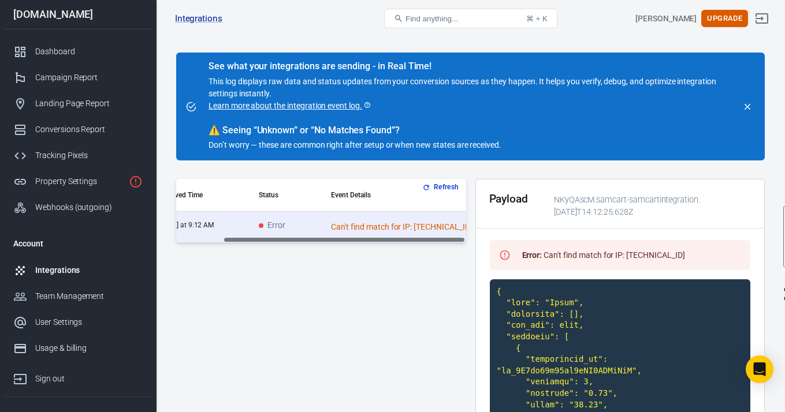
scroll to position [0, 57]
drag, startPoint x: 412, startPoint y: 239, endPoint x: 452, endPoint y: 197, distance: 58.0
click at [445, 184] on button "Refresh" at bounding box center [441, 187] width 43 height 12
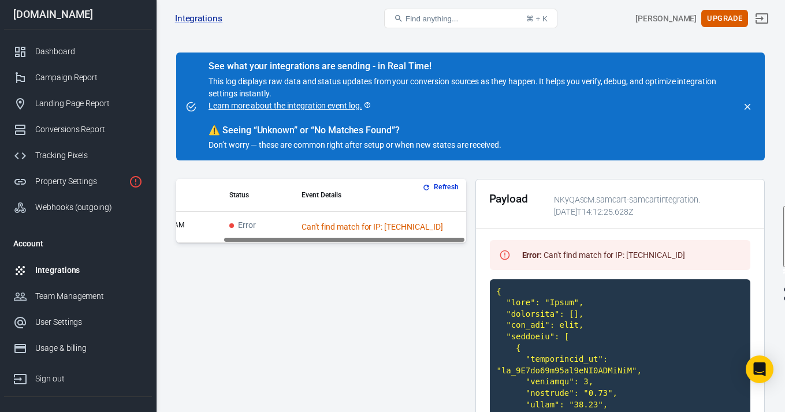
click at [445, 184] on button "Refresh" at bounding box center [441, 187] width 43 height 12
click at [76, 181] on div "Property Settings" at bounding box center [79, 182] width 89 height 12
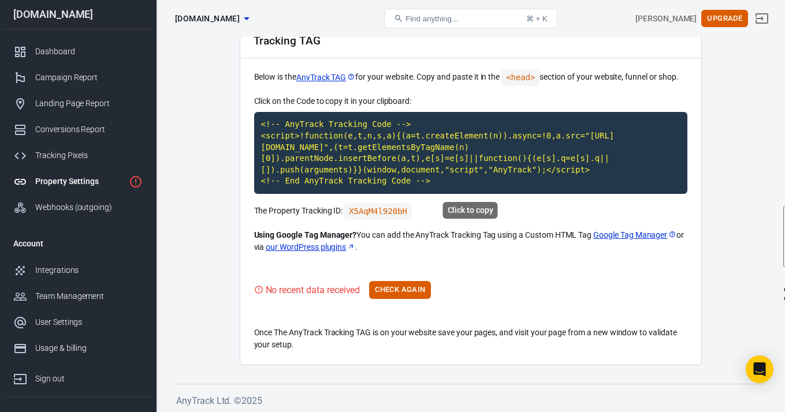
scroll to position [64, 0]
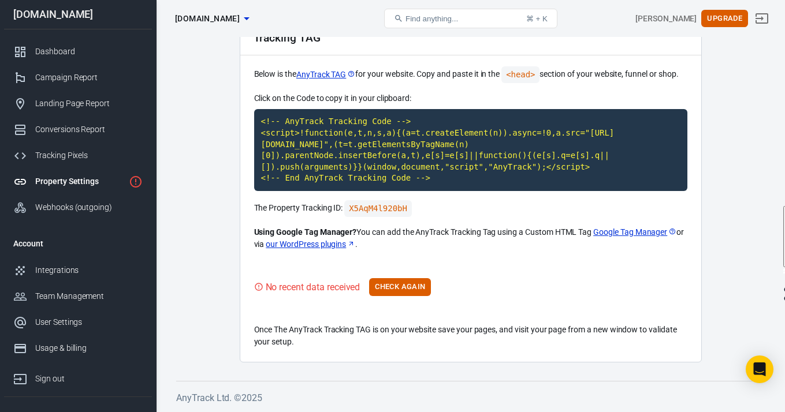
click at [446, 95] on p "Click on the Code to copy it in your clipboard:" at bounding box center [470, 98] width 433 height 12
